Goal: Find specific page/section: Find specific page/section

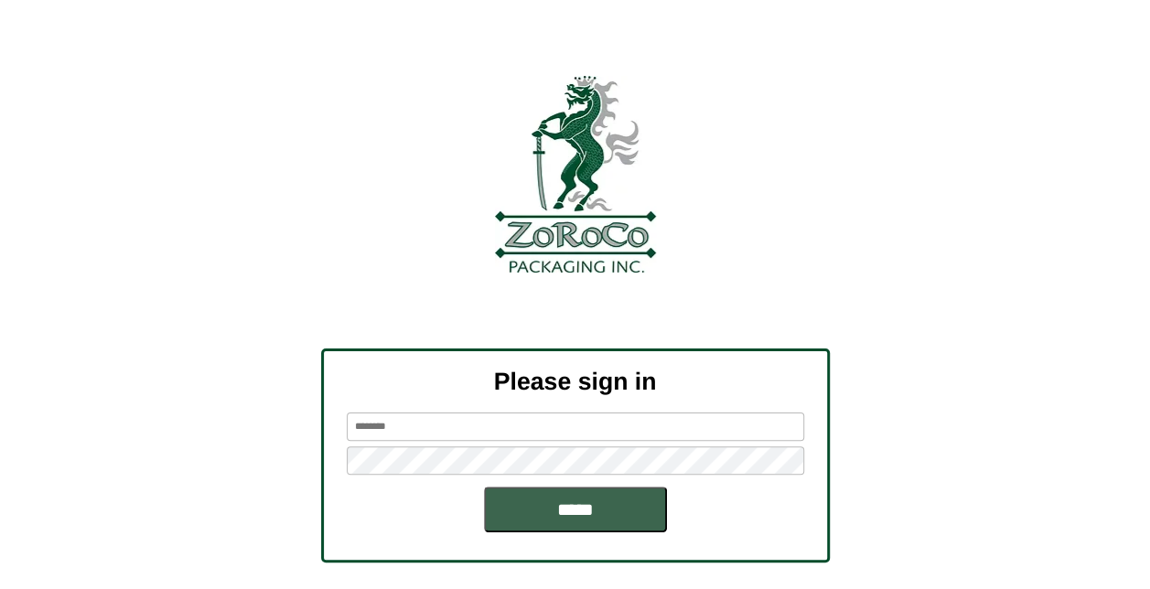
click at [468, 425] on input "text" at bounding box center [575, 427] width 457 height 28
type input "*********"
click at [484, 487] on input "*****" at bounding box center [575, 510] width 183 height 46
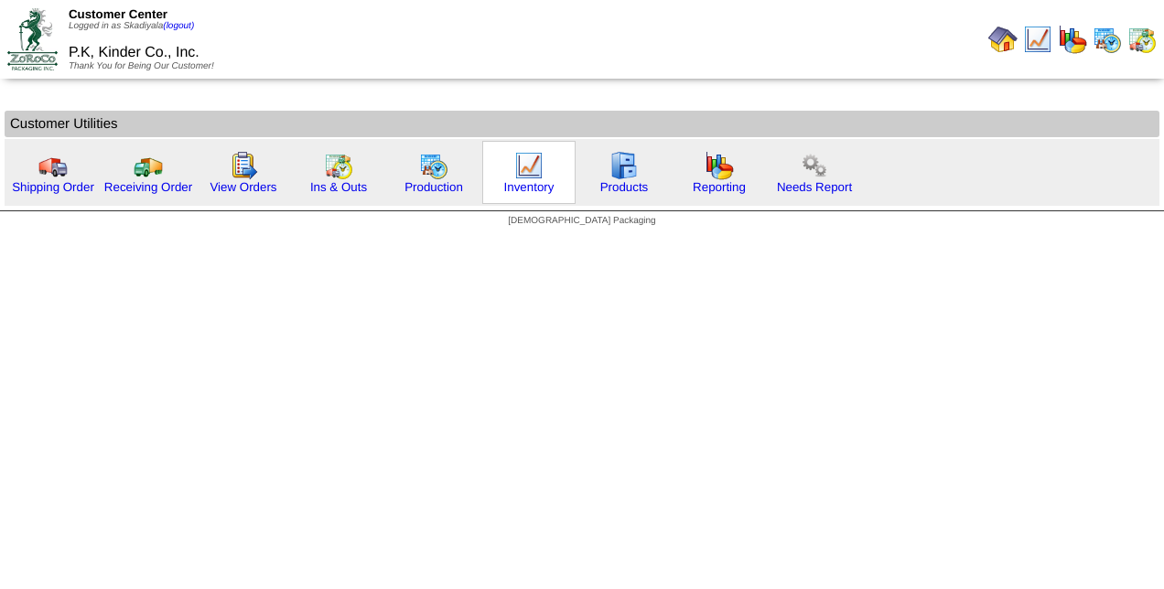
click at [519, 168] on img at bounding box center [528, 165] width 29 height 29
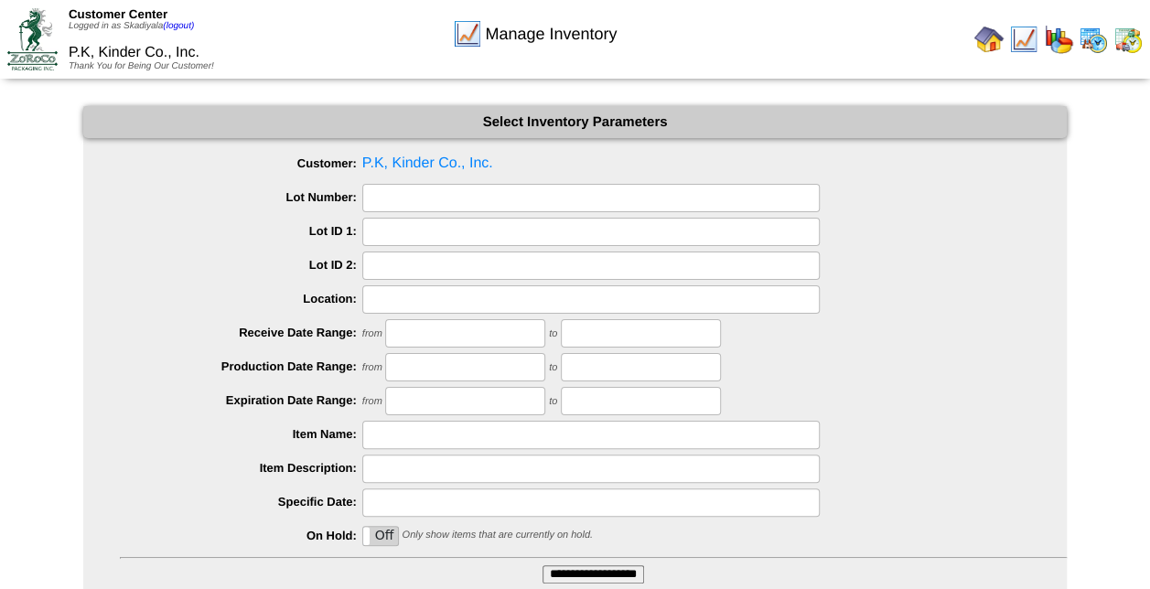
scroll to position [135, 0]
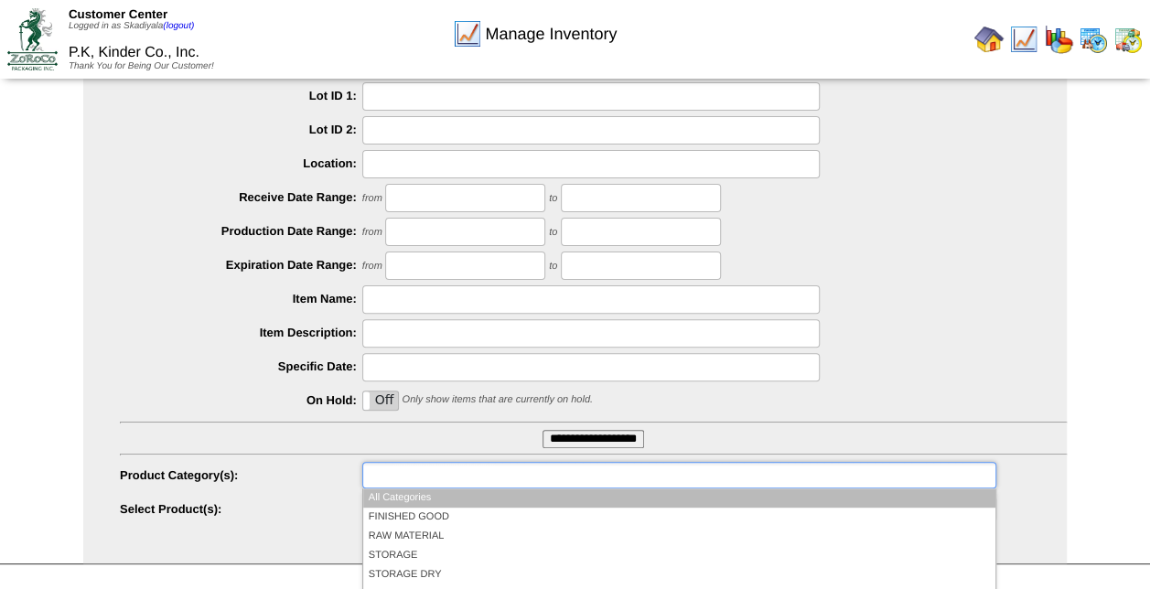
click at [587, 478] on ul at bounding box center [679, 475] width 634 height 27
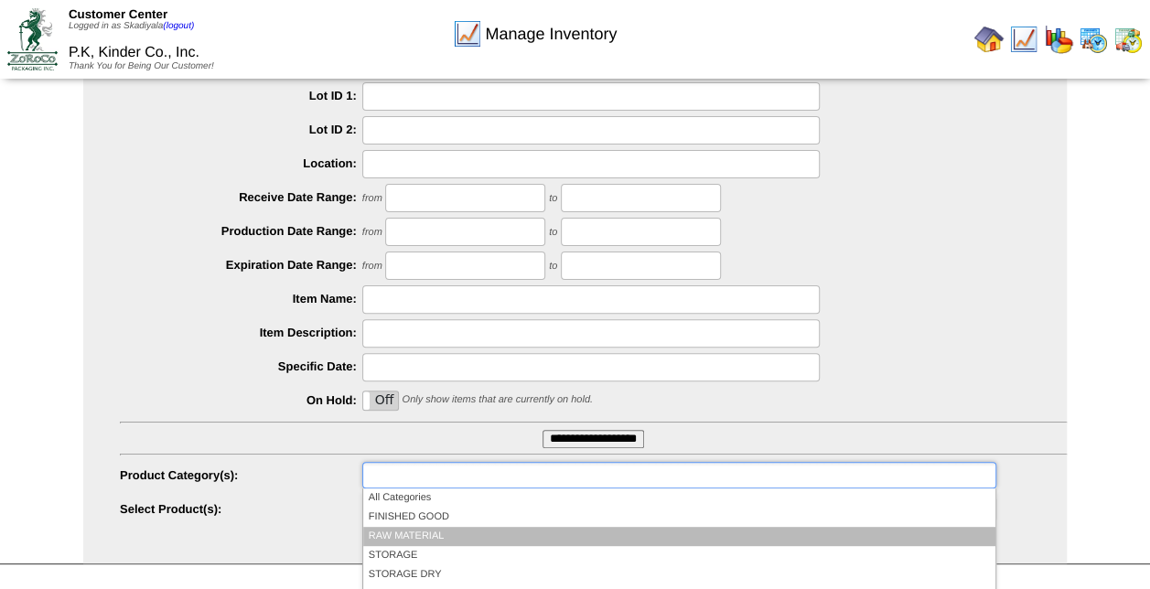
click at [475, 531] on li "RAW MATERIAL" at bounding box center [679, 536] width 632 height 19
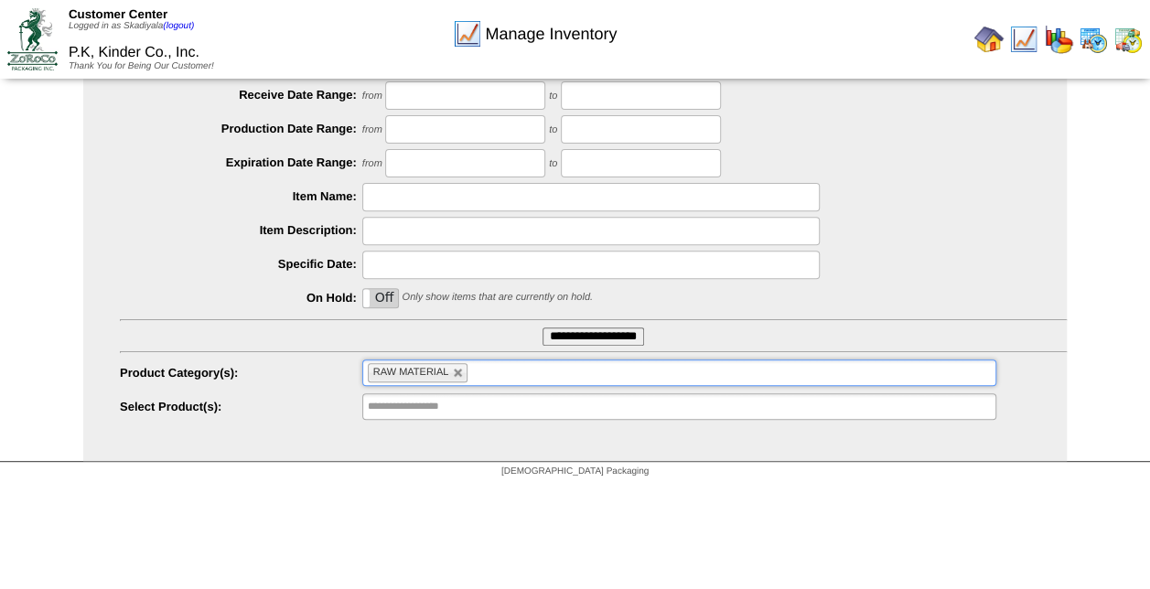
scroll to position [254, 0]
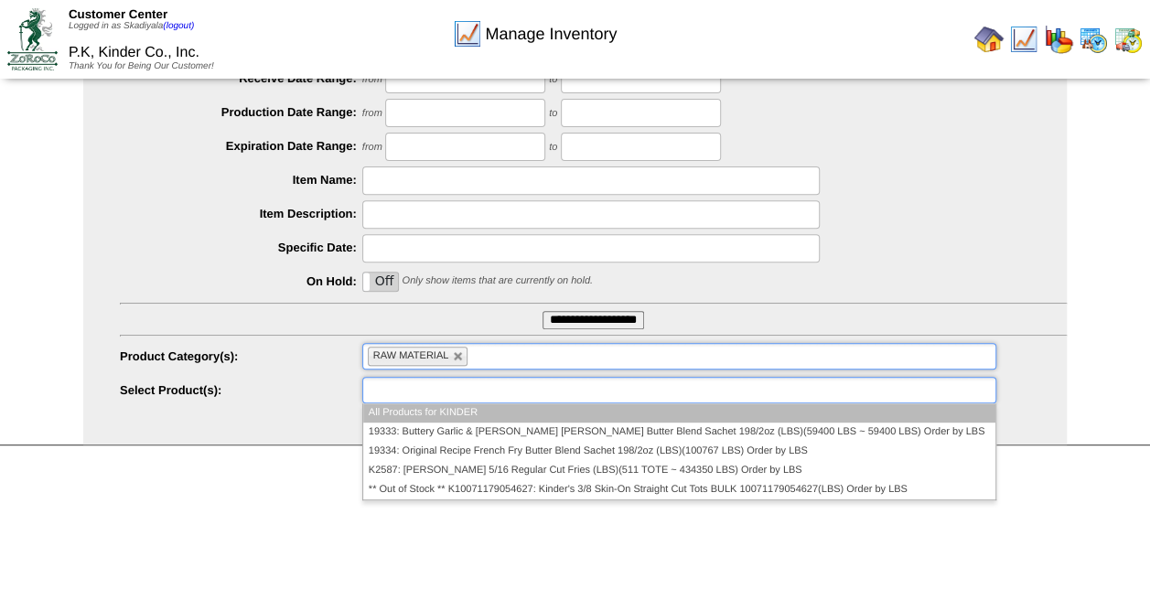
click at [815, 390] on ul at bounding box center [679, 390] width 634 height 27
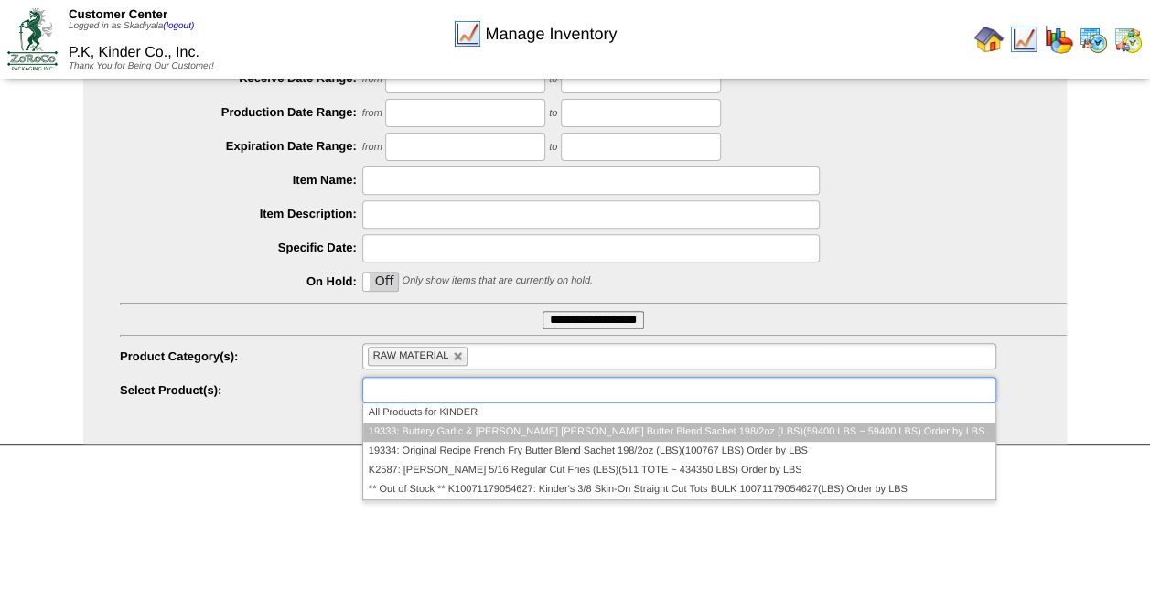
click at [789, 428] on li "19333: Buttery Garlic & [PERSON_NAME] [PERSON_NAME] Butter Blend Sachet 198/2oz…" at bounding box center [679, 432] width 632 height 19
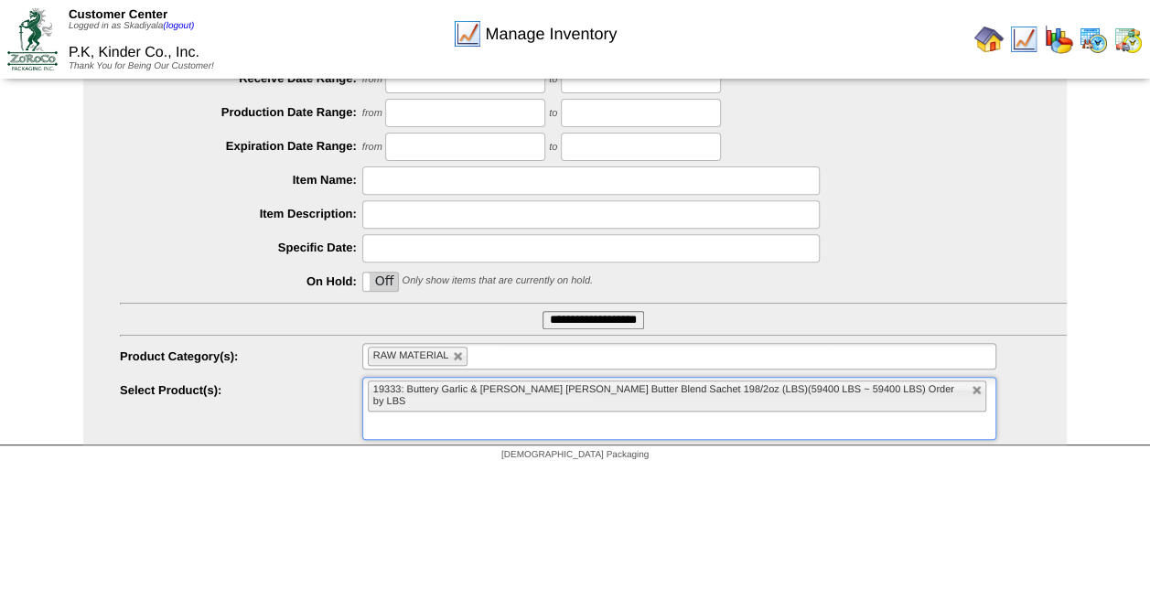
click at [391, 415] on input "text" at bounding box center [379, 426] width 23 height 23
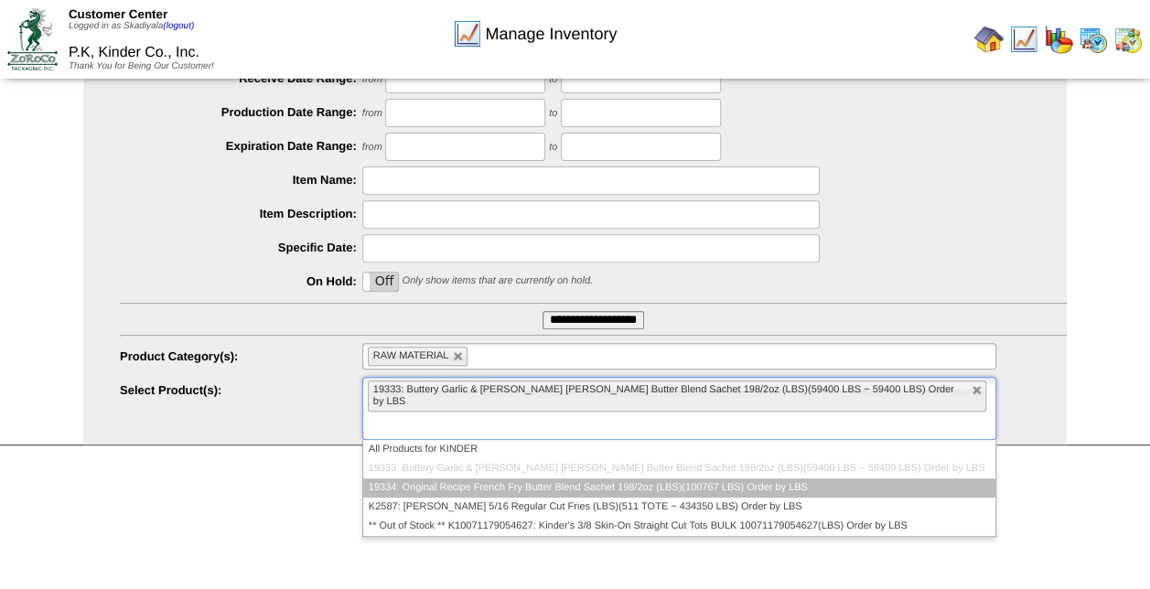
click at [807, 479] on li "19334: Original Recipe French Fry Butter Blend Sachet 198/2oz (LBS)(100767 LBS)…" at bounding box center [679, 488] width 632 height 19
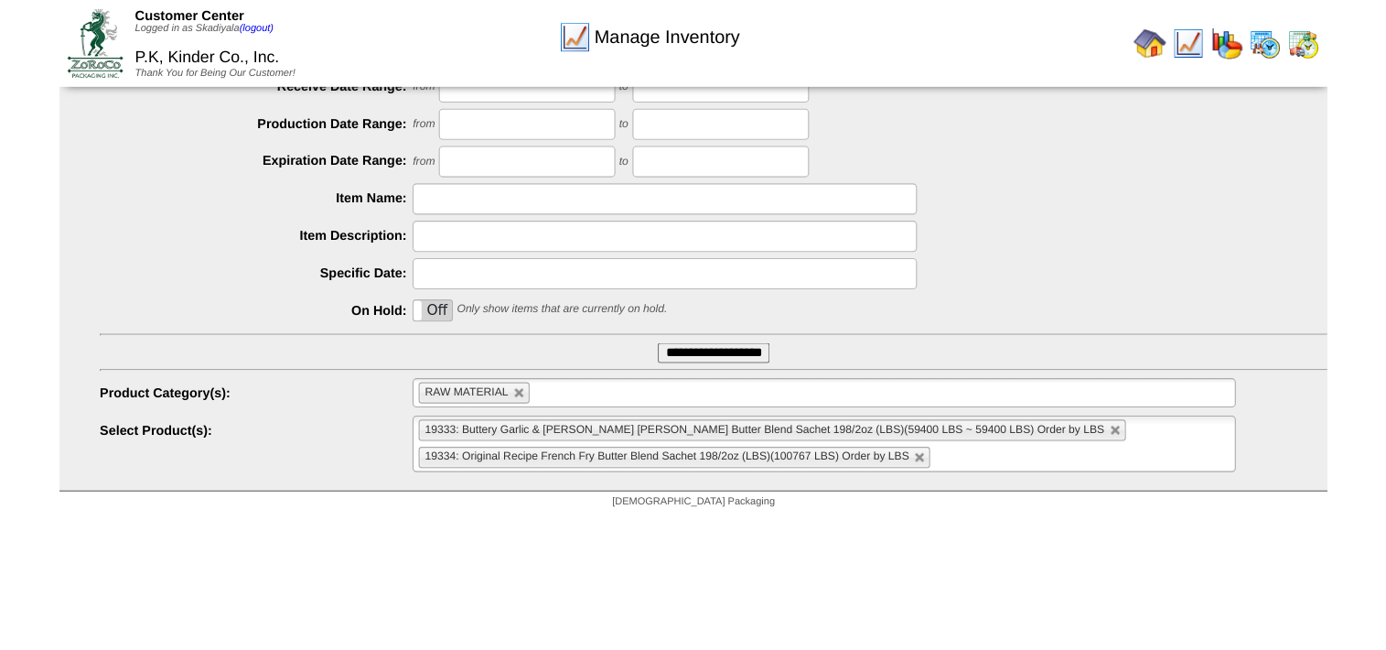
scroll to position [194, 0]
